Goal: Information Seeking & Learning: Learn about a topic

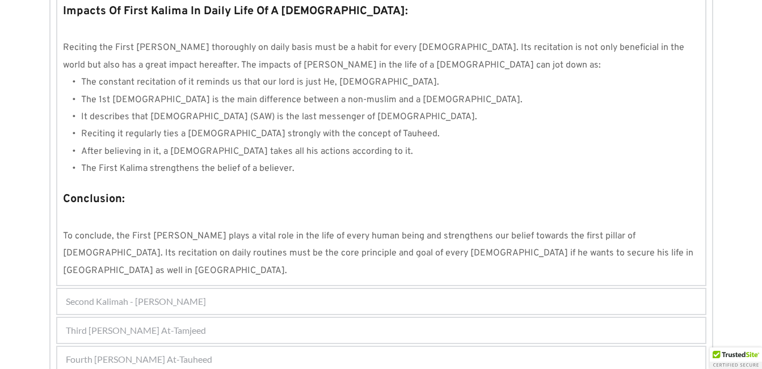
scroll to position [1090, 0]
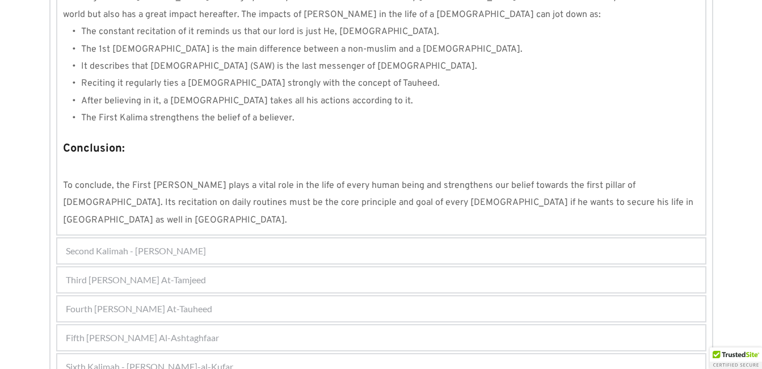
click at [322, 354] on div "Sixth Kalimah - [PERSON_NAME]-al-Kufar" at bounding box center [381, 366] width 648 height 25
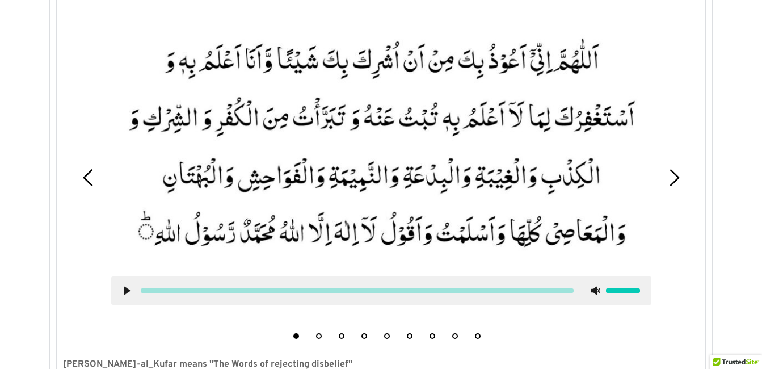
scroll to position [420, 0]
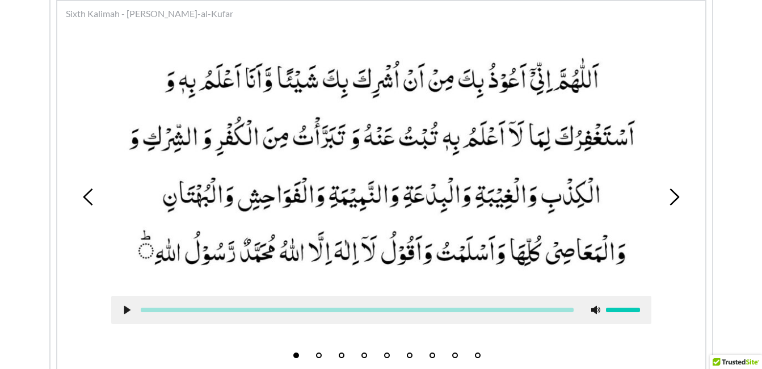
click at [678, 129] on div "1 2 3 4 5 6 7 8 9" at bounding box center [381, 197] width 636 height 333
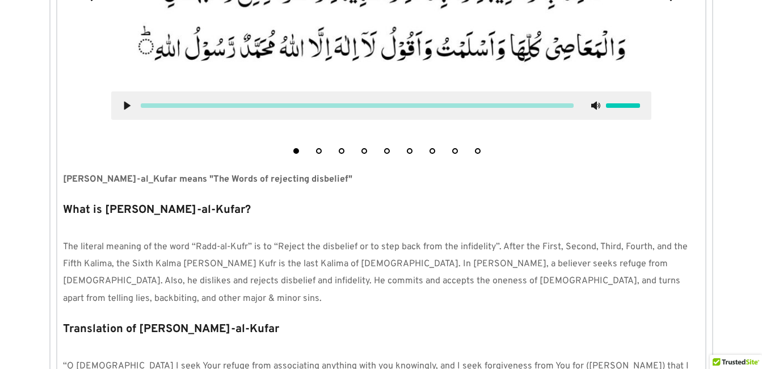
scroll to position [647, 0]
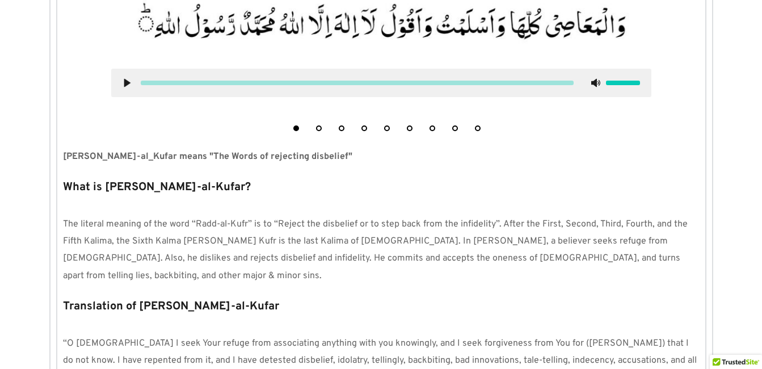
click at [264, 208] on p at bounding box center [381, 206] width 636 height 17
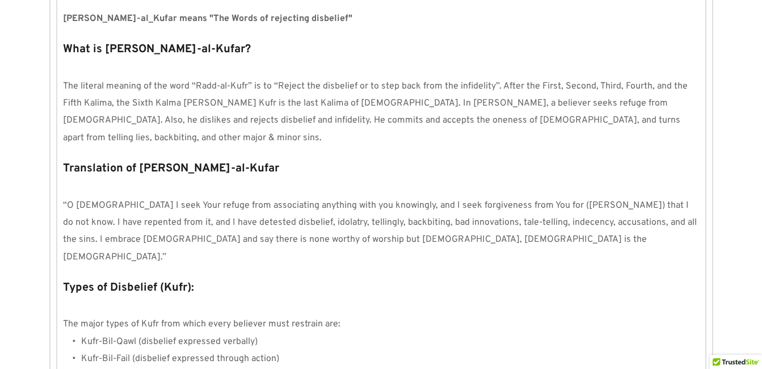
scroll to position [806, 0]
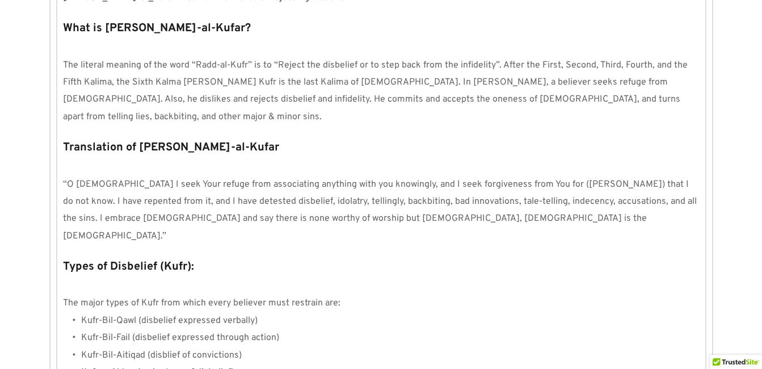
click at [132, 158] on p at bounding box center [381, 166] width 636 height 17
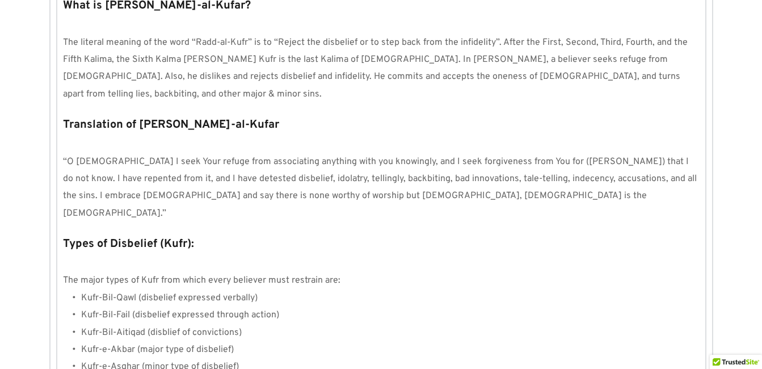
scroll to position [851, 0]
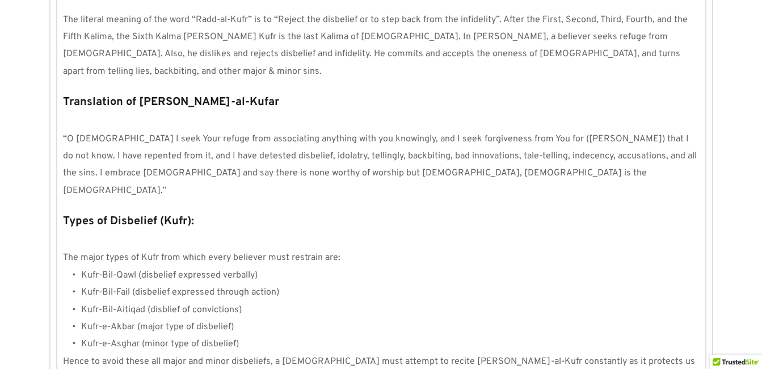
click at [405, 267] on li "Kufr-Bil-Qawl (disbelief expressed verbally)" at bounding box center [390, 275] width 618 height 17
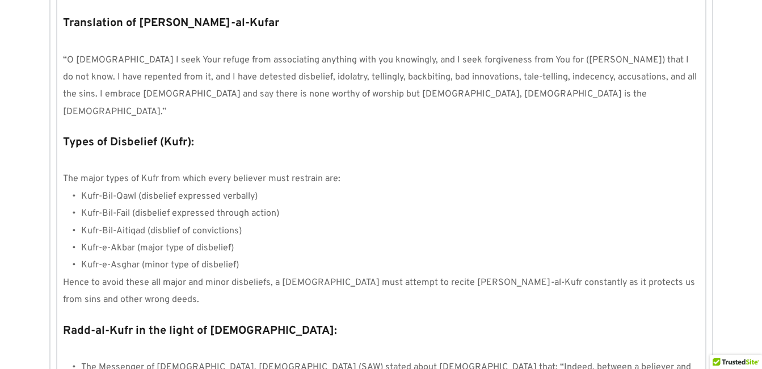
scroll to position [942, 0]
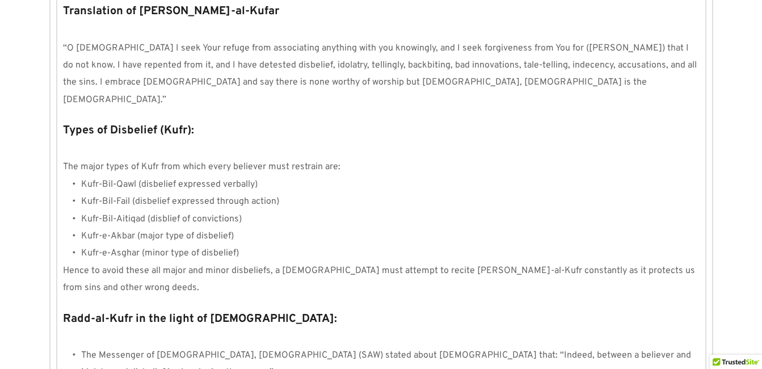
click at [145, 262] on p "Hence to avoid these all major and minor disbeliefs, a [DEMOGRAPHIC_DATA] must …" at bounding box center [381, 279] width 636 height 35
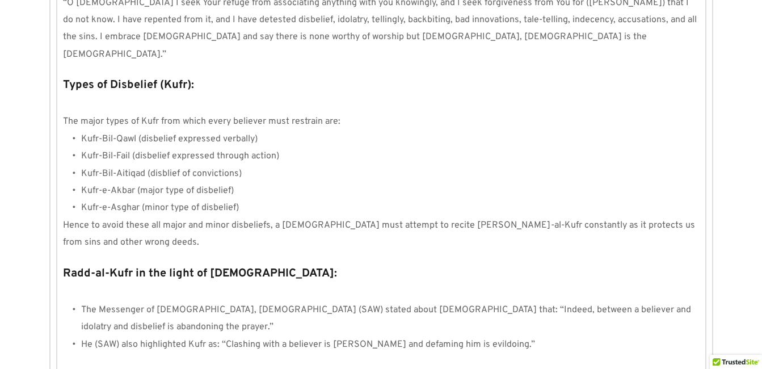
scroll to position [1010, 0]
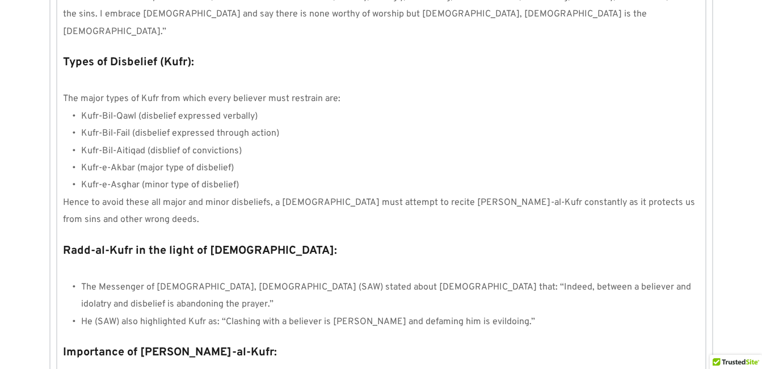
click at [451, 240] on p "Radd-al-Kufr in the light of [DEMOGRAPHIC_DATA]:" at bounding box center [381, 251] width 636 height 22
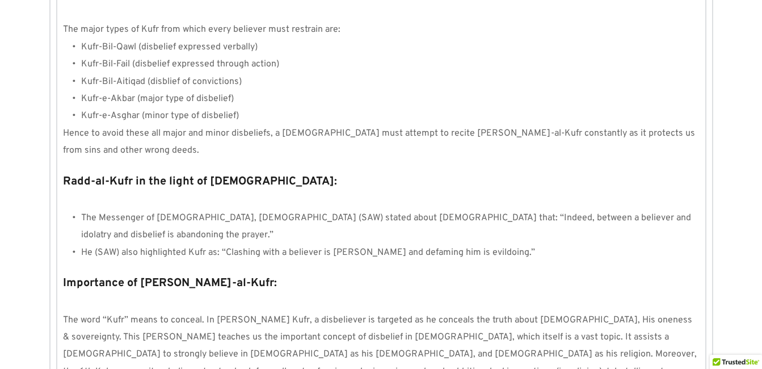
scroll to position [1124, 0]
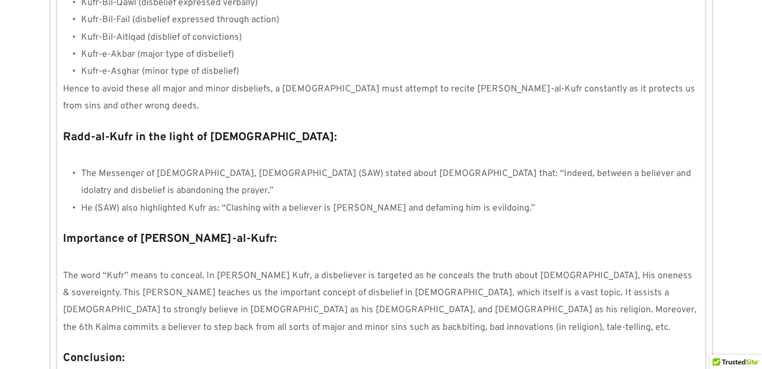
click at [251, 250] on p at bounding box center [381, 258] width 636 height 17
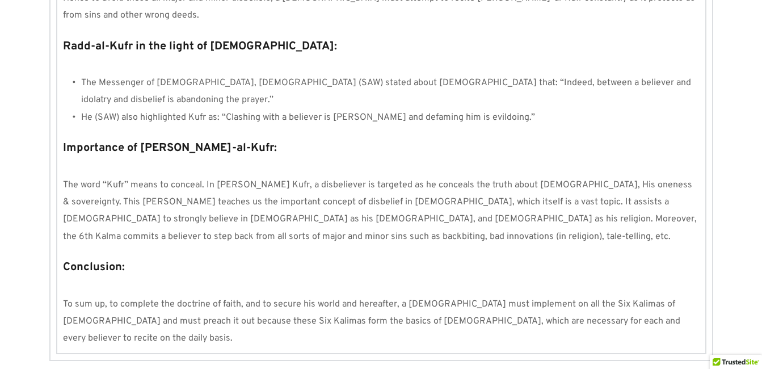
scroll to position [1223, 0]
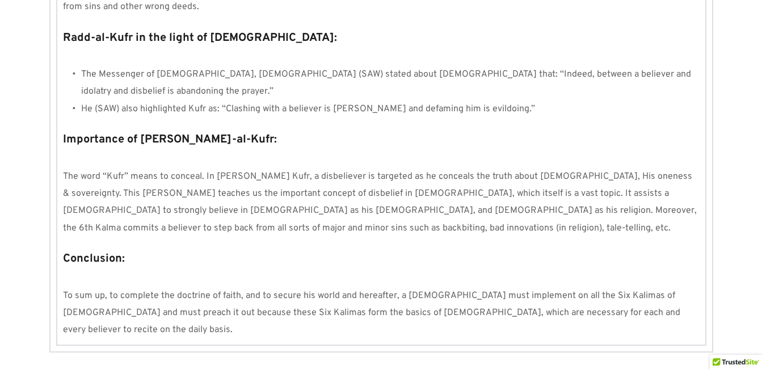
click at [153, 248] on p "Conclusion:" at bounding box center [381, 259] width 636 height 22
click at [521, 150] on p at bounding box center [381, 158] width 636 height 17
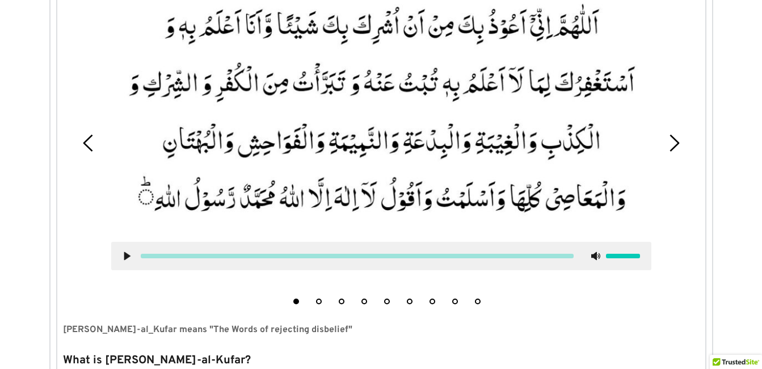
scroll to position [429, 0]
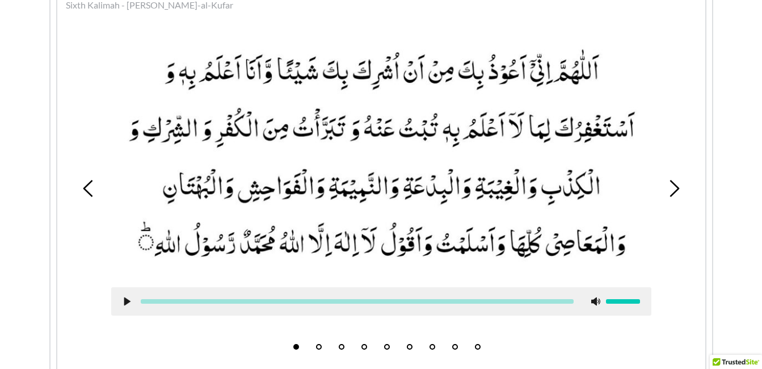
click at [671, 192] on icon at bounding box center [673, 188] width 17 height 17
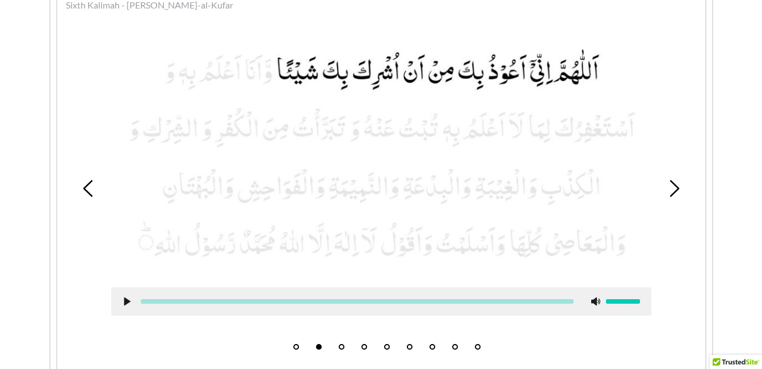
click at [678, 317] on div "1 2 3 4 5 6 7 8 9" at bounding box center [381, 188] width 636 height 333
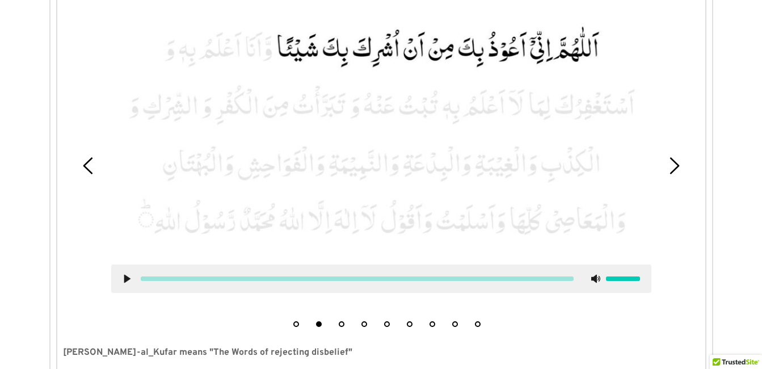
click at [128, 278] on use at bounding box center [127, 278] width 6 height 9
click at [128, 278] on use at bounding box center [126, 278] width 7 height 9
click at [522, 240] on picture at bounding box center [381, 133] width 540 height 239
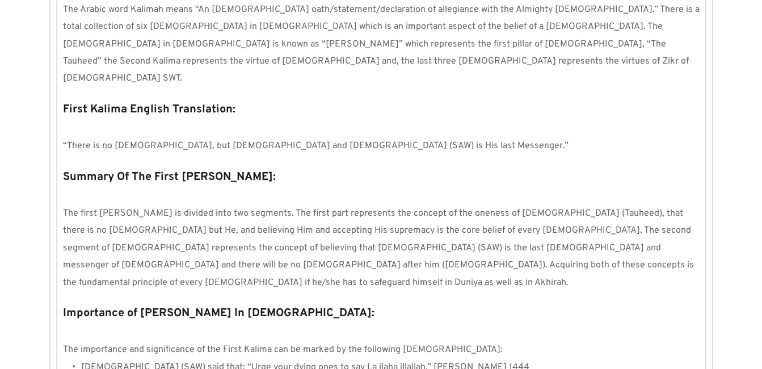
click at [566, 208] on span "The first [PERSON_NAME] is divided into two segments. The first part represents…" at bounding box center [379, 248] width 633 height 81
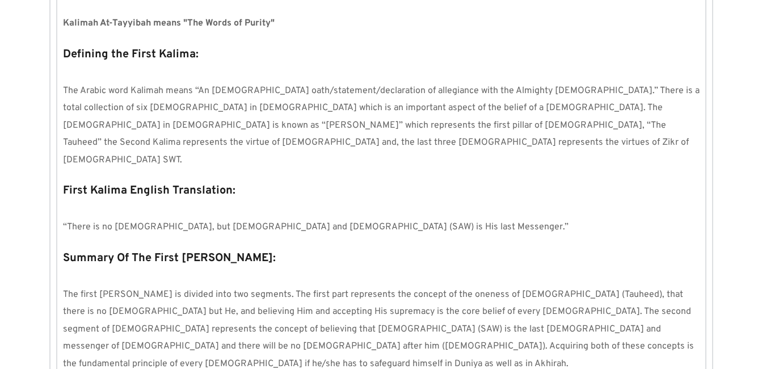
click at [542, 247] on p "Summary Of The First [PERSON_NAME]:" at bounding box center [381, 258] width 636 height 22
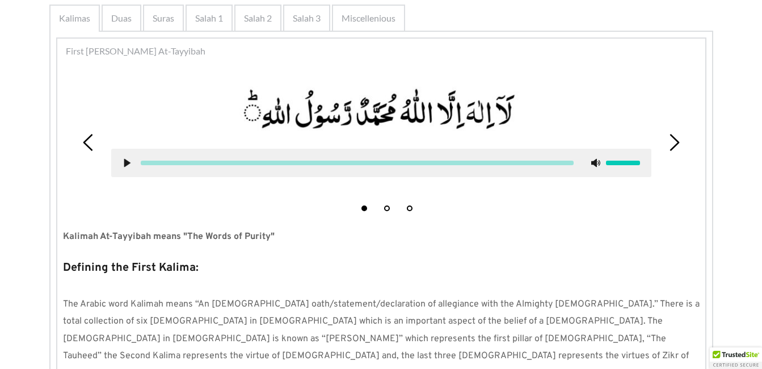
scroll to position [238, 0]
click at [386, 209] on button "2" at bounding box center [387, 209] width 6 height 6
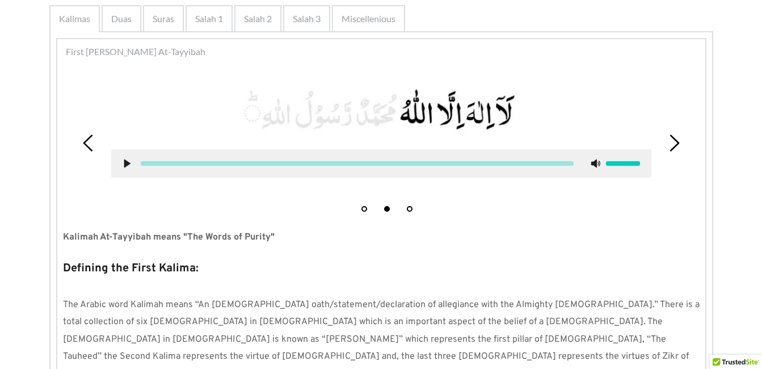
click at [126, 163] on use at bounding box center [127, 163] width 6 height 9
click at [126, 164] on use at bounding box center [126, 163] width 7 height 9
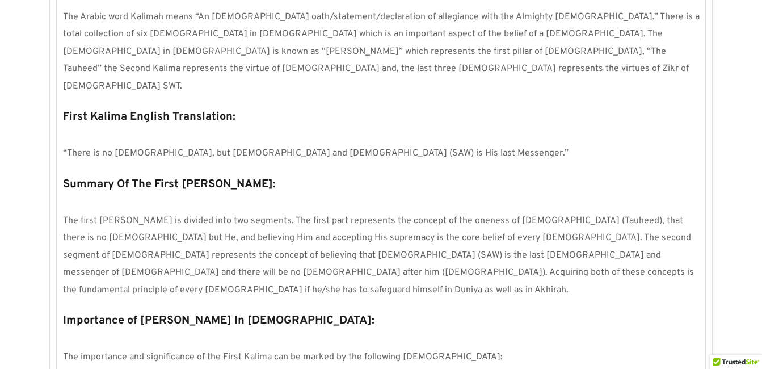
scroll to position [552, 0]
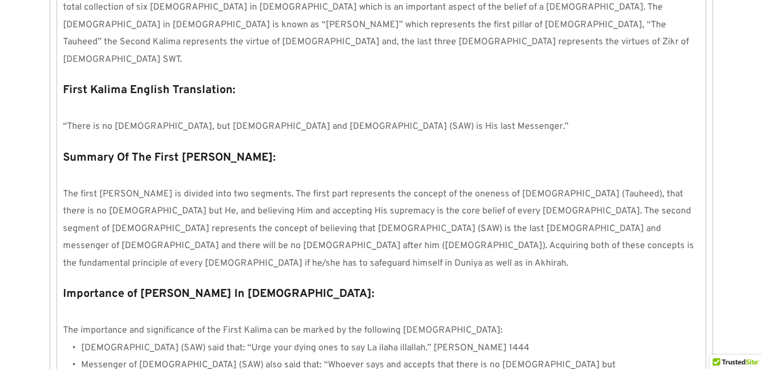
click at [436, 118] on p "“There is no [DEMOGRAPHIC_DATA], but [DEMOGRAPHIC_DATA] and [DEMOGRAPHIC_DATA] …" at bounding box center [381, 126] width 636 height 17
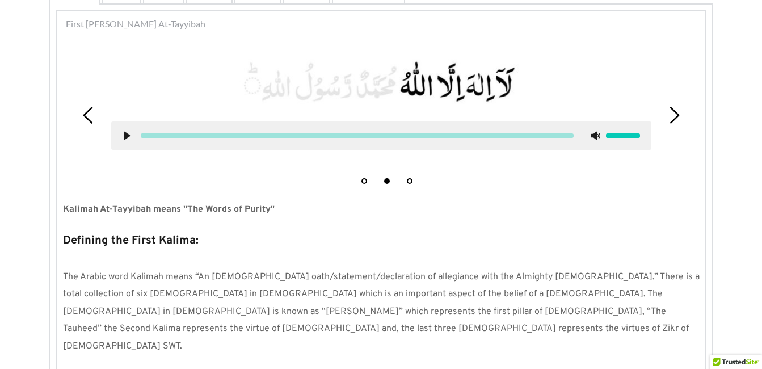
scroll to position [257, 0]
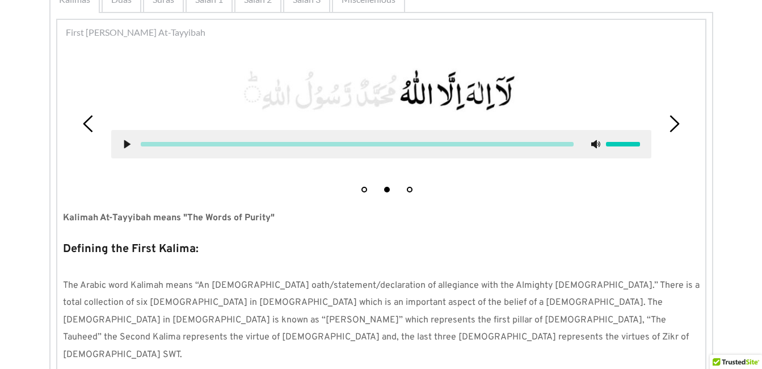
click at [407, 191] on button "3" at bounding box center [410, 190] width 6 height 6
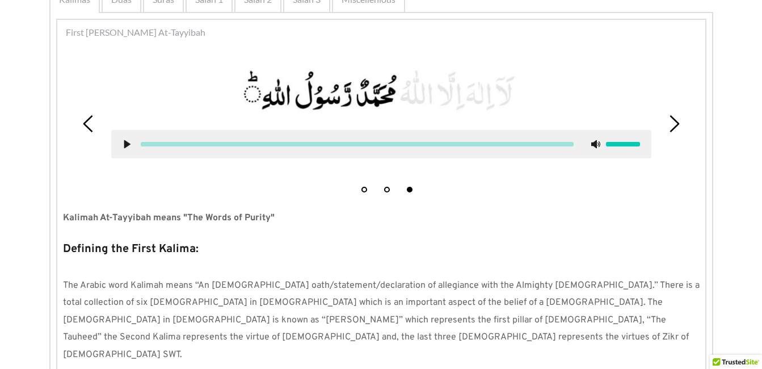
click at [124, 147] on icon at bounding box center [127, 144] width 9 height 9
click at [125, 142] on use at bounding box center [126, 144] width 7 height 9
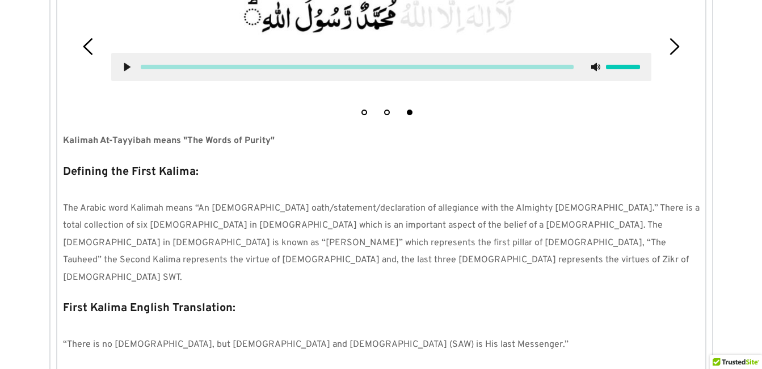
scroll to position [416, 0]
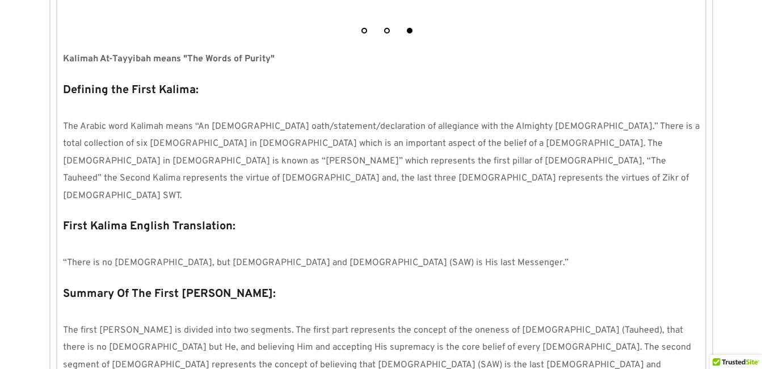
click at [504, 254] on p "“There is no [DEMOGRAPHIC_DATA], but [DEMOGRAPHIC_DATA] and [DEMOGRAPHIC_DATA] …" at bounding box center [381, 262] width 636 height 17
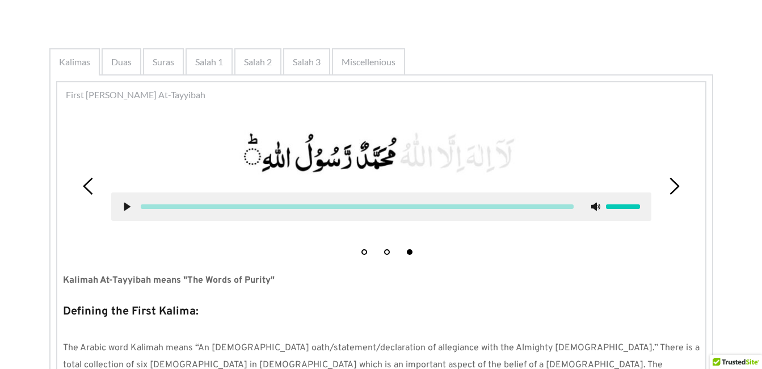
scroll to position [189, 0]
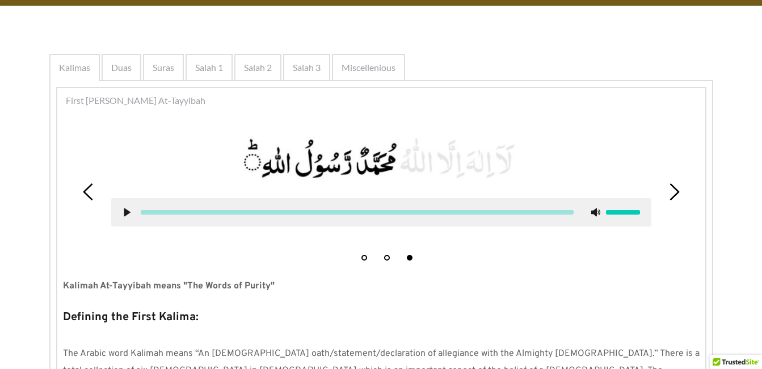
click at [505, 264] on div "1 2 3" at bounding box center [381, 191] width 636 height 149
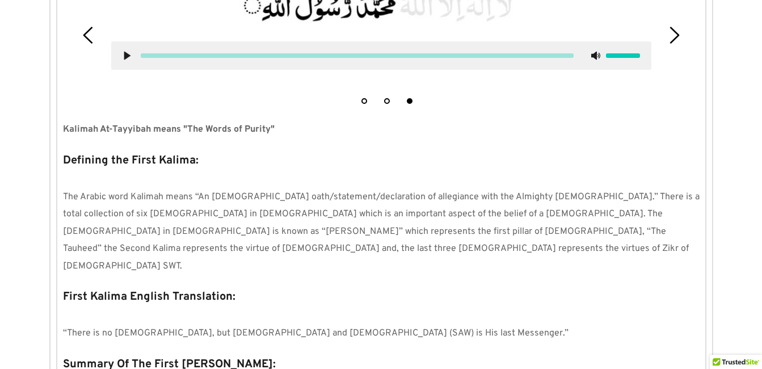
scroll to position [416, 0]
